Goal: Information Seeking & Learning: Learn about a topic

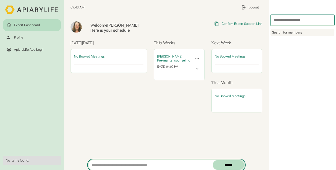
click at [109, 164] on input "search" at bounding box center [151, 165] width 124 height 10
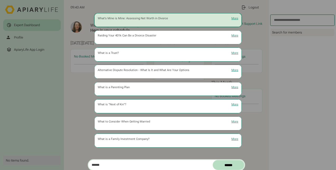
type input "******"
click at [142, 18] on div "What's Mine is Mine: Assessing Net Worth in Divorce" at bounding box center [133, 19] width 70 height 4
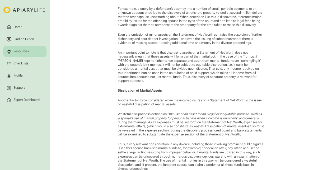
scroll to position [449, 0]
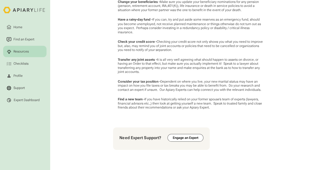
scroll to position [476, 0]
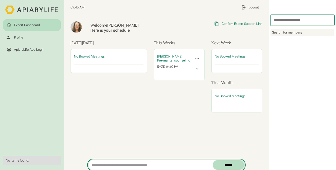
click at [109, 169] on input "search" at bounding box center [151, 165] width 124 height 10
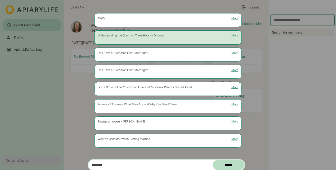
type input "********"
click at [161, 36] on div "Understanding the Common Transitions in Divorce" at bounding box center [131, 36] width 66 height 4
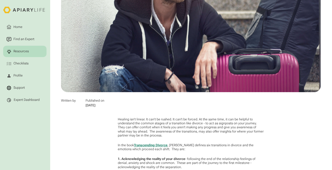
scroll to position [53, 0]
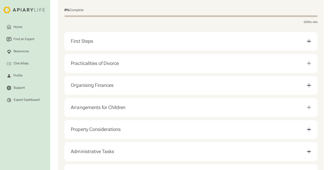
scroll to position [132, 0]
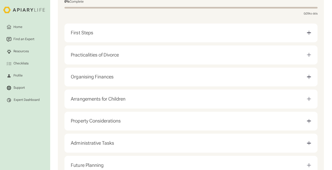
click at [138, 32] on div "First Steps" at bounding box center [191, 33] width 240 height 12
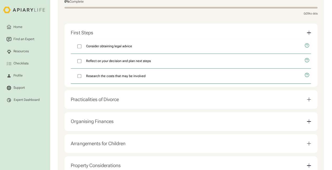
click at [114, 100] on div "Practicalities of Divorce" at bounding box center [95, 100] width 48 height 6
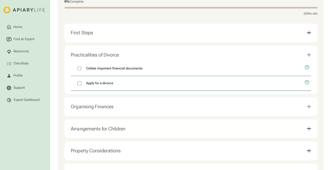
click at [101, 113] on div "Organising Finances" at bounding box center [191, 107] width 240 height 12
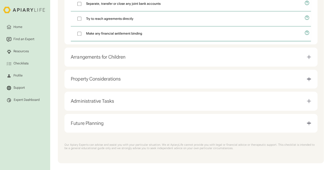
scroll to position [288, 0]
